Goal: Check status: Check status

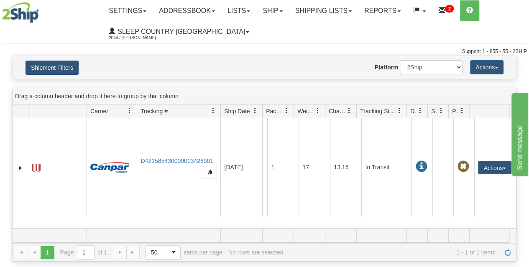
click at [51, 68] on button "Shipment Filters" at bounding box center [52, 68] width 53 height 14
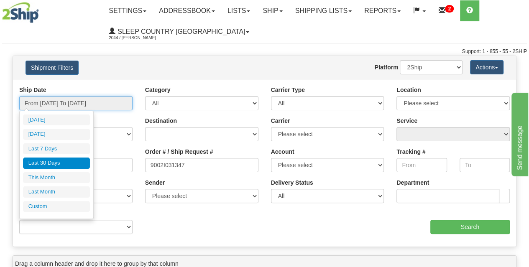
click at [68, 103] on input "From [DATE] To [DATE]" at bounding box center [75, 103] width 113 height 14
click at [51, 163] on li "Last 30 Days" at bounding box center [56, 163] width 67 height 11
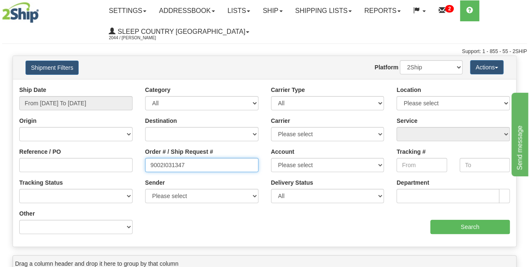
drag, startPoint x: 206, startPoint y: 167, endPoint x: 121, endPoint y: 166, distance: 84.9
click at [121, 86] on div "Reference / PO Order # / Ship Request # 9002I031347 Account Please select [GEOG…" at bounding box center [264, 86] width 503 height 0
paste input "9000I038045"
type input "9000I038045"
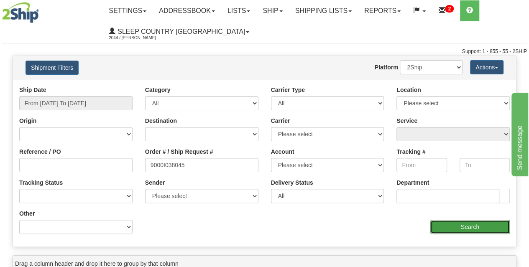
click at [461, 229] on input "Search" at bounding box center [470, 227] width 80 height 14
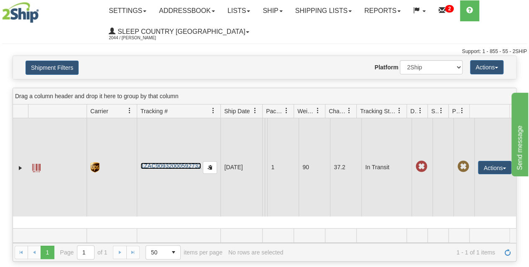
click at [173, 163] on link "1ZAC90932000592732" at bounding box center [171, 166] width 61 height 7
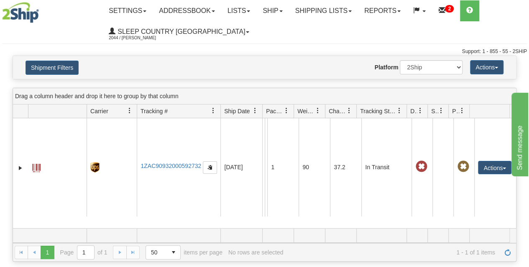
click at [248, 66] on div "Website Agent Nothing selected Client User Platform 2Ship Imported" at bounding box center [285, 67] width 368 height 14
click at [203, 67] on div "Website Agent Nothing selected Client User Platform 2Ship Imported" at bounding box center [285, 67] width 368 height 14
click at [187, 74] on div "Shipment Filters Website Agent Nothing selected Client User Platform 2Ship Impo…" at bounding box center [264, 67] width 503 height 23
click at [161, 65] on div "Website Agent Nothing selected Client User Platform 2Ship Imported" at bounding box center [285, 67] width 368 height 14
click at [214, 72] on div "Website Agent Nothing selected Client User Platform 2Ship Imported" at bounding box center [285, 67] width 368 height 14
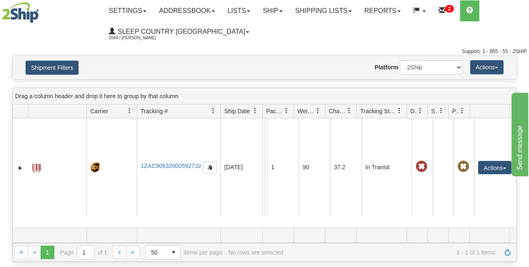
click at [175, 70] on div "Website Agent Nothing selected Client User Platform 2Ship Imported" at bounding box center [285, 67] width 368 height 14
click at [276, 55] on div "Support: 1 - 855 - 55 - 2SHIP" at bounding box center [264, 51] width 525 height 7
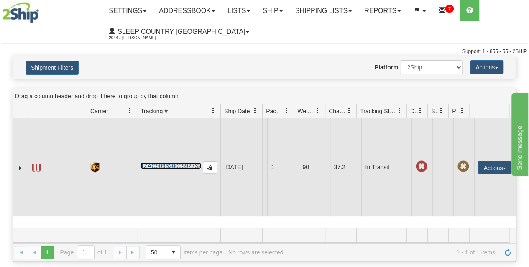
click at [172, 165] on link "1ZAC90932000592732" at bounding box center [171, 166] width 61 height 7
